Goal: Information Seeking & Learning: Learn about a topic

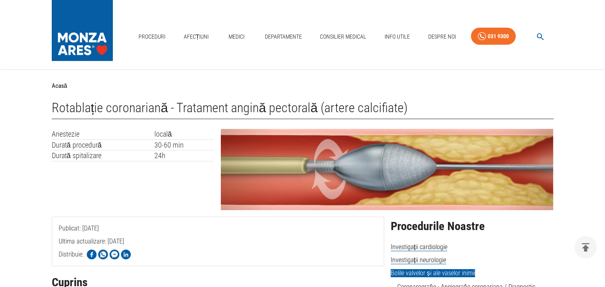
scroll to position [2592, 0]
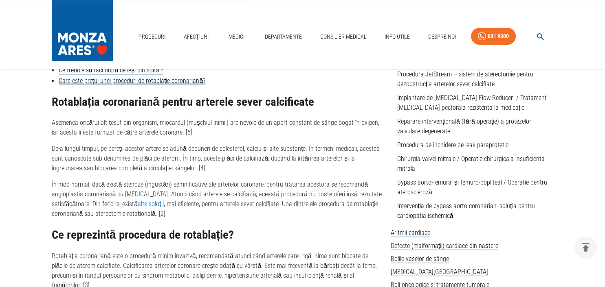
scroll to position [383, 0]
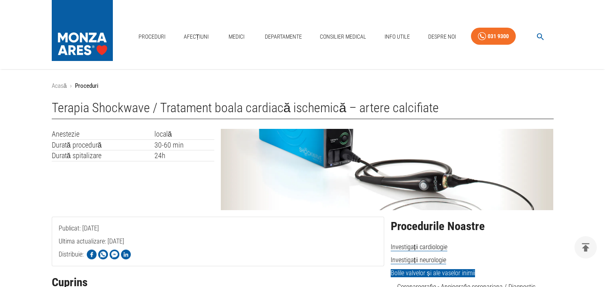
scroll to position [1197, 0]
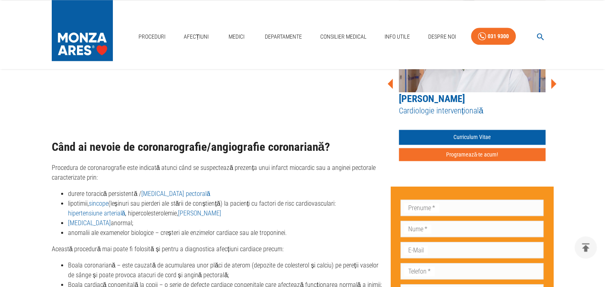
scroll to position [813, 0]
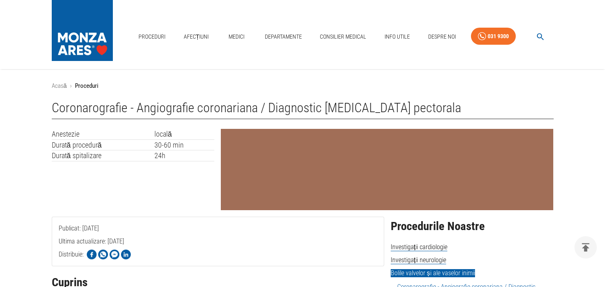
scroll to position [873, 0]
